Goal: Information Seeking & Learning: Learn about a topic

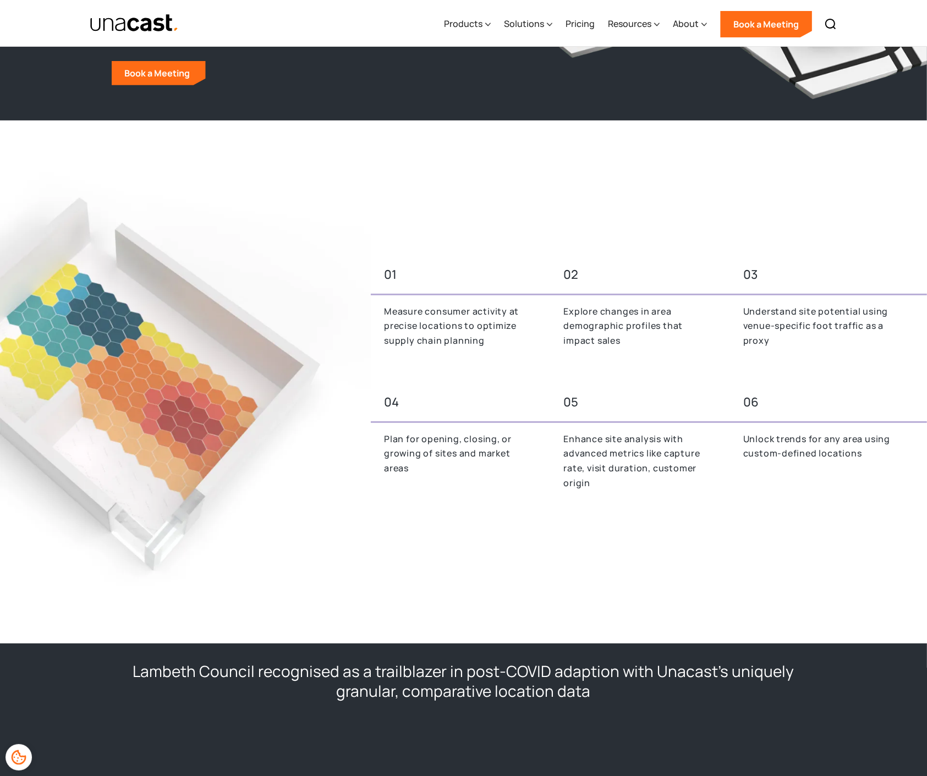
scroll to position [244, 0]
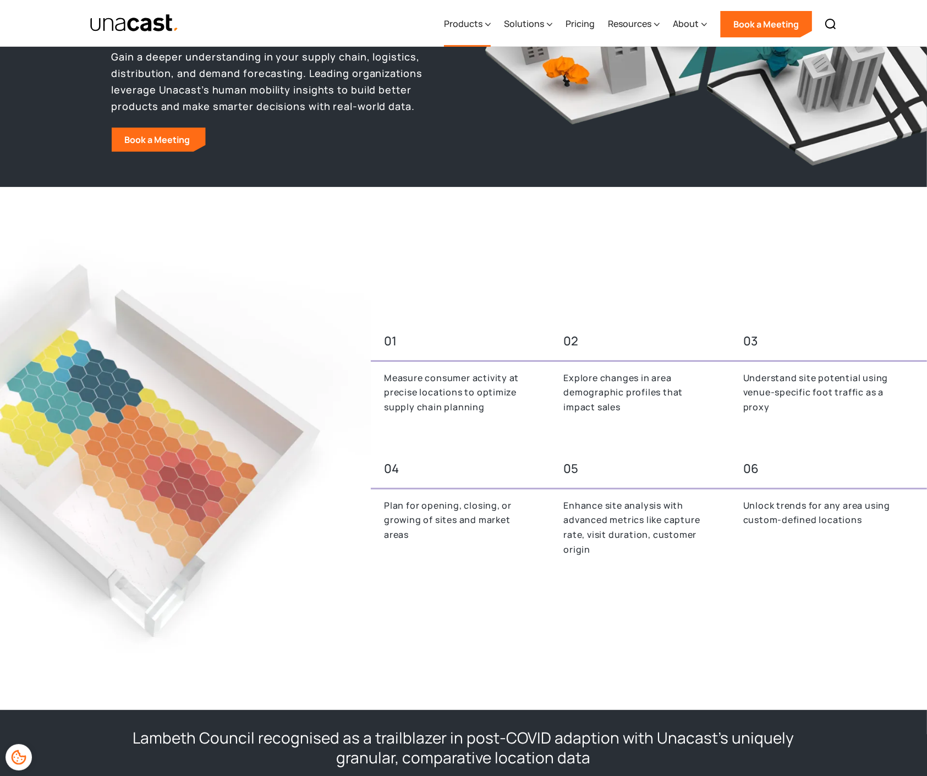
click at [474, 26] on div "Products" at bounding box center [463, 23] width 39 height 13
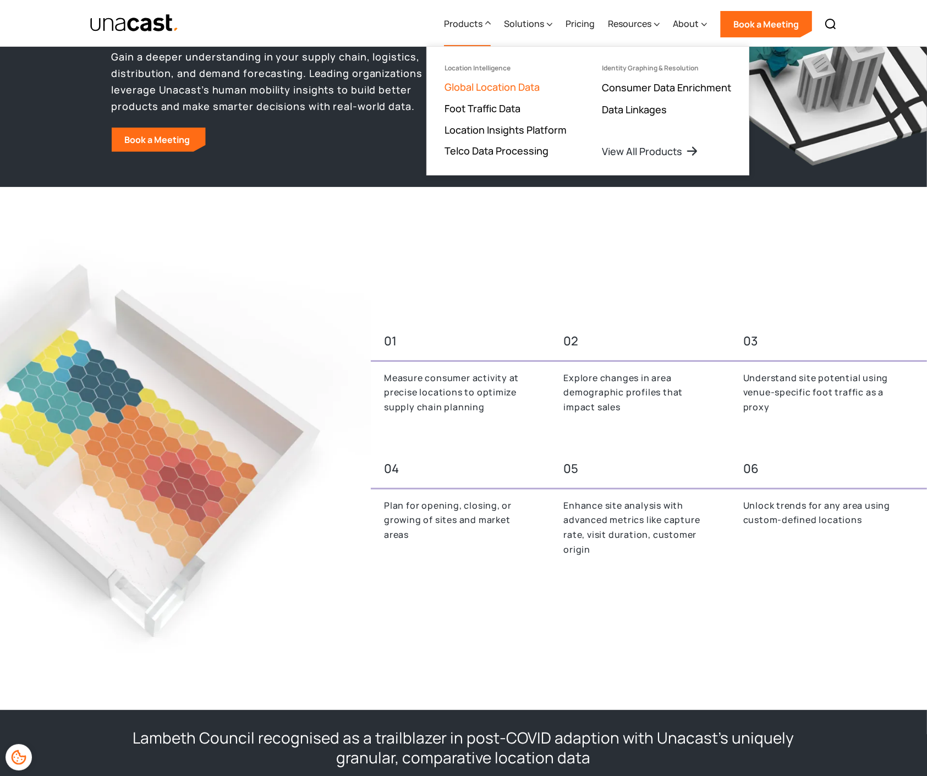
click at [500, 84] on link "Global Location Data" at bounding box center [492, 86] width 95 height 13
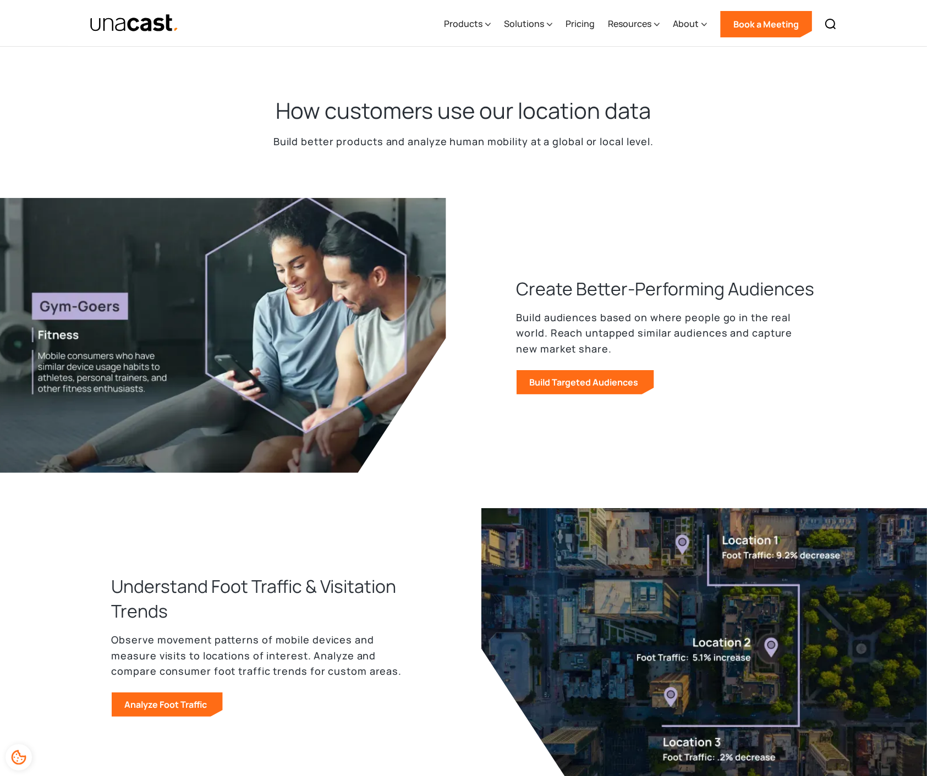
scroll to position [428, 0]
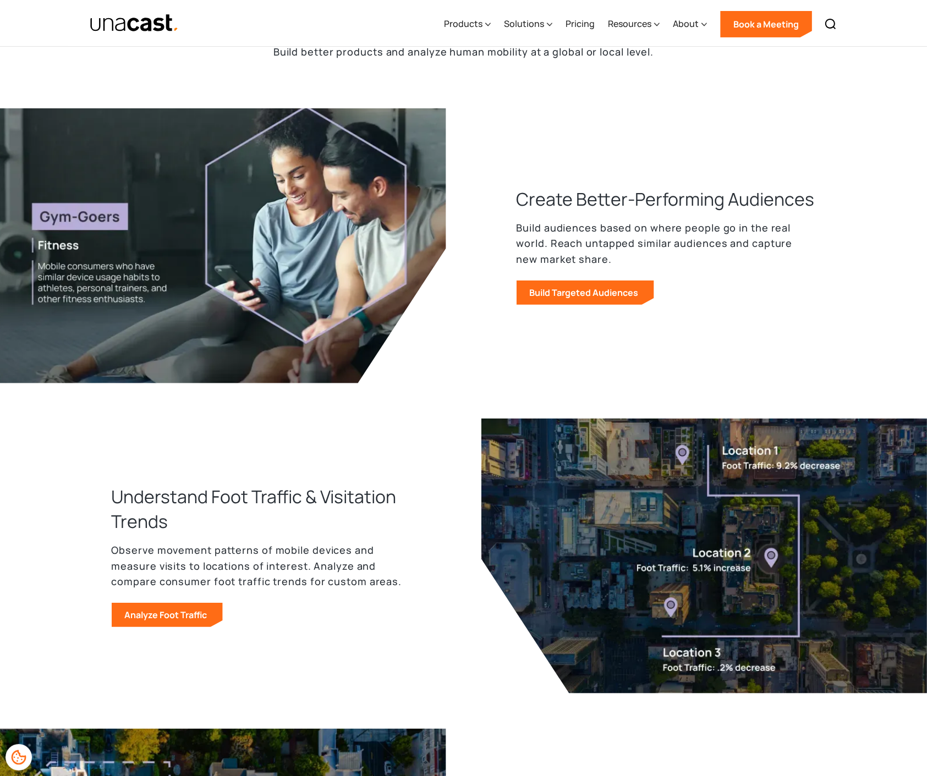
click at [436, 566] on div "Understand Foot Traffic & Visitation Trends Observe movement patterns of mobile…" at bounding box center [279, 556] width 335 height 143
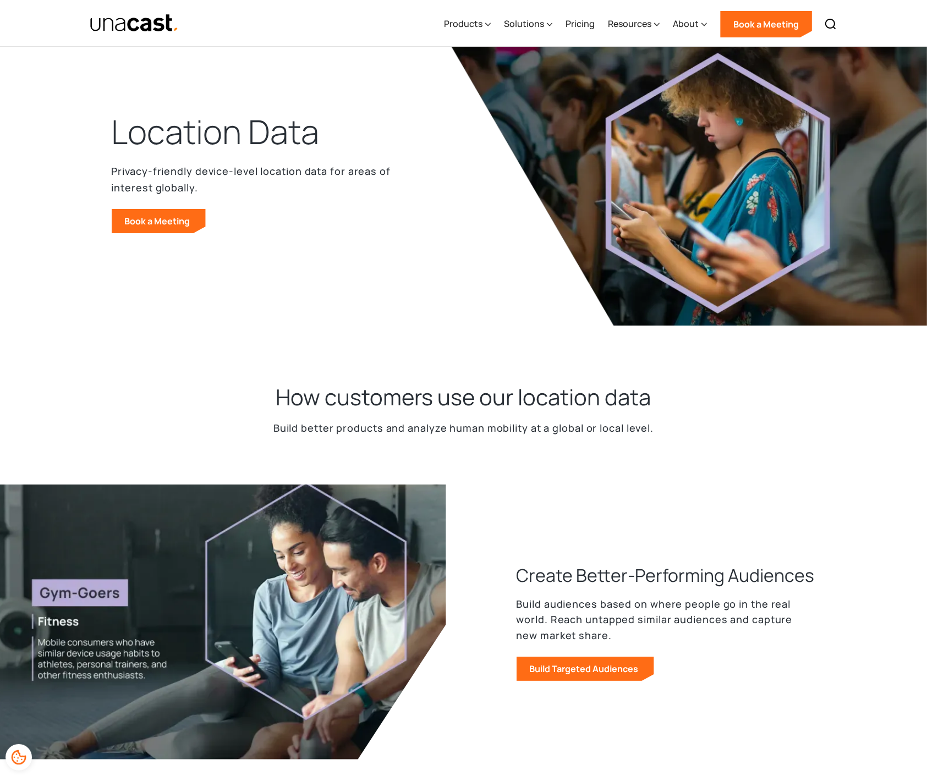
scroll to position [0, 0]
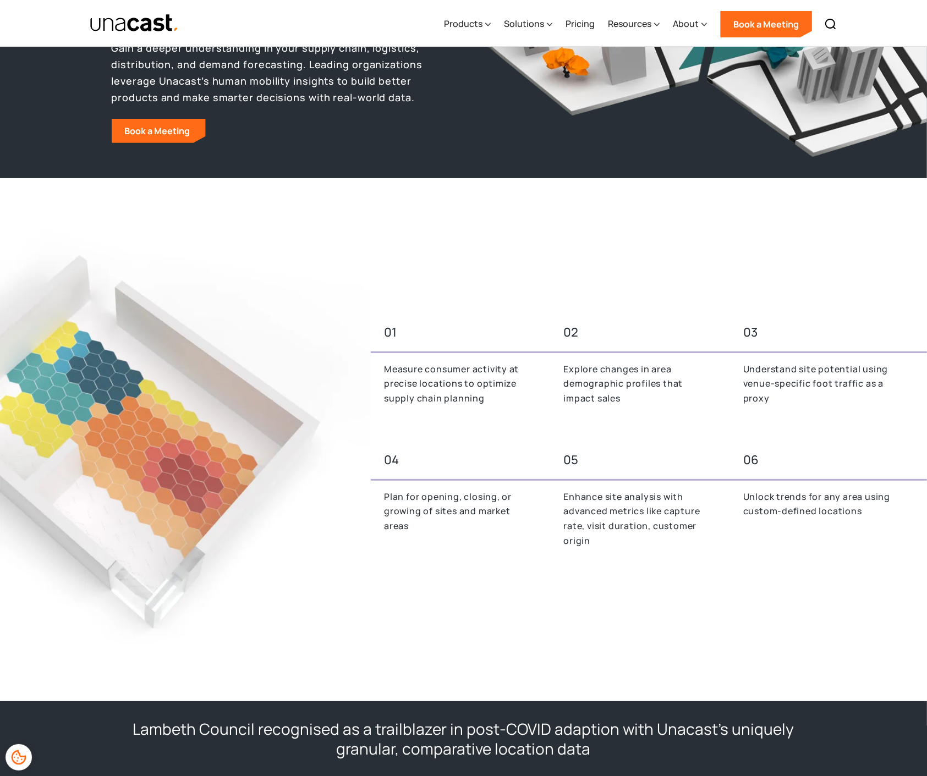
scroll to position [183, 0]
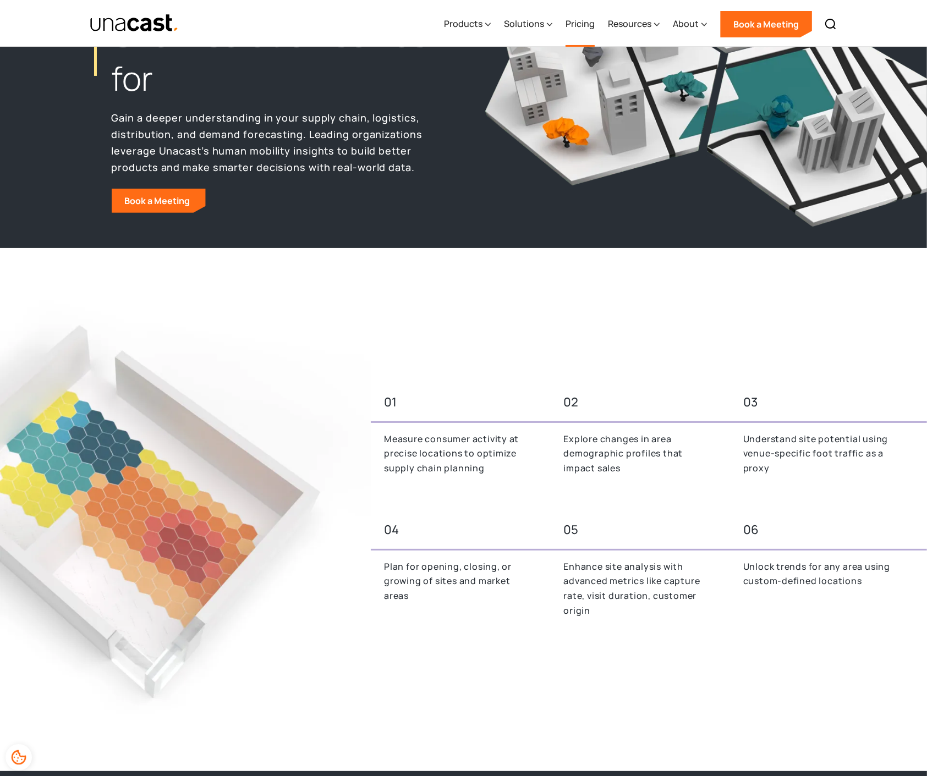
click at [587, 18] on link "Pricing" at bounding box center [580, 24] width 29 height 45
